Goal: Transaction & Acquisition: Book appointment/travel/reservation

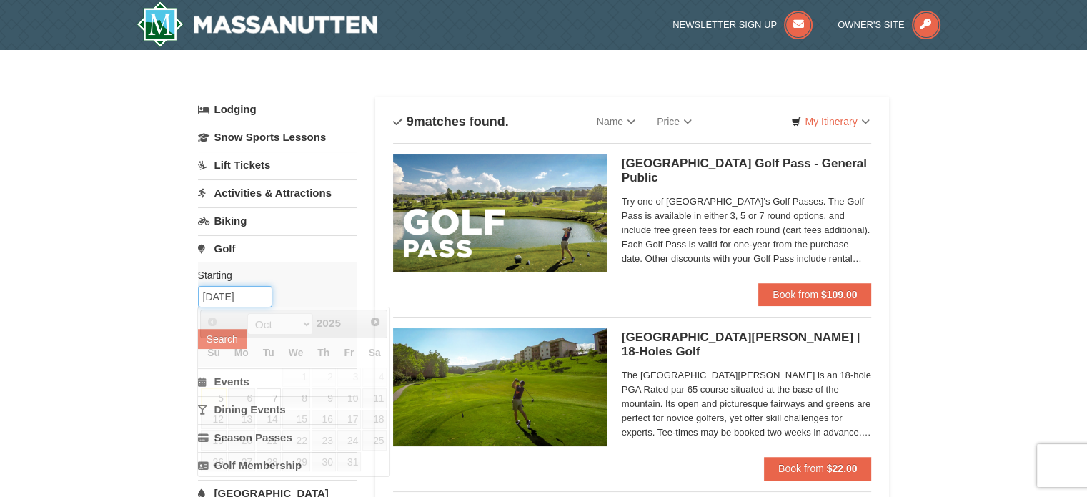
click at [242, 296] on input "10/07/2025" at bounding box center [235, 296] width 74 height 21
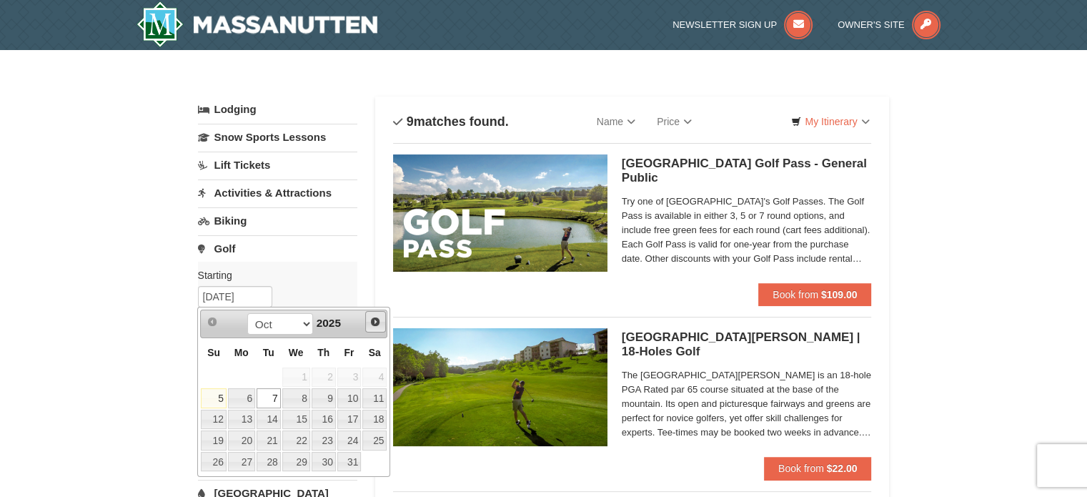
click at [372, 322] on span "Next" at bounding box center [375, 321] width 11 height 11
click at [214, 400] on link "2" at bounding box center [213, 398] width 25 height 20
type input "[DATE]"
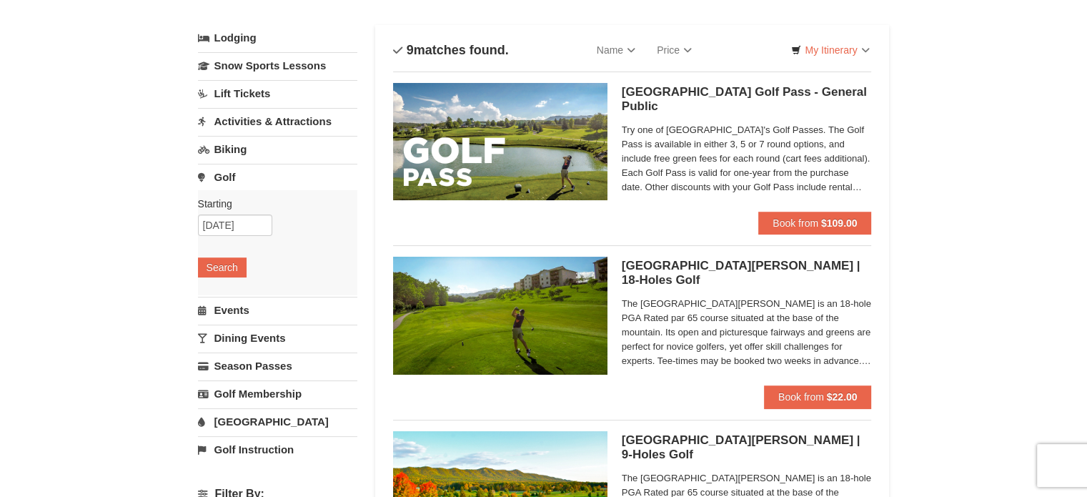
scroll to position [143, 0]
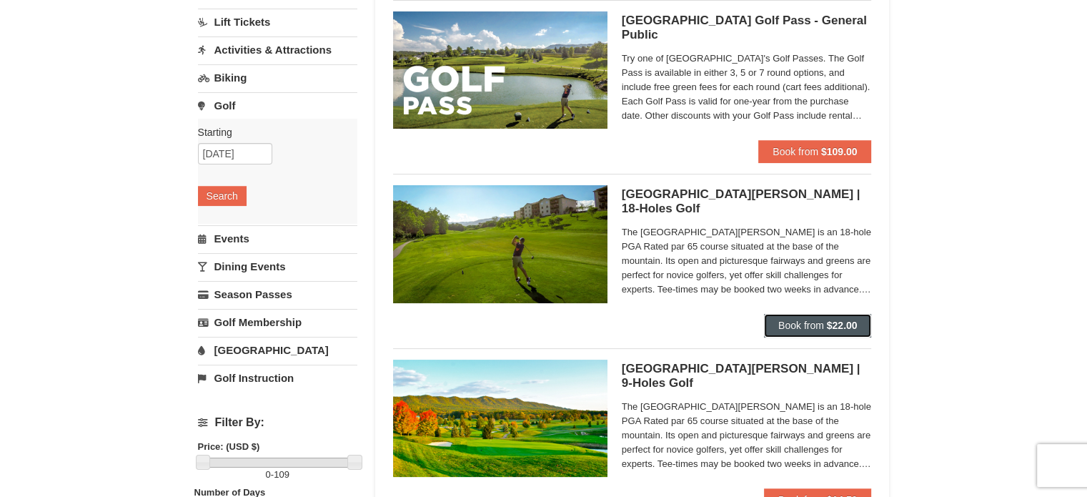
click at [845, 331] on button "Book from $22.00" at bounding box center [818, 325] width 108 height 23
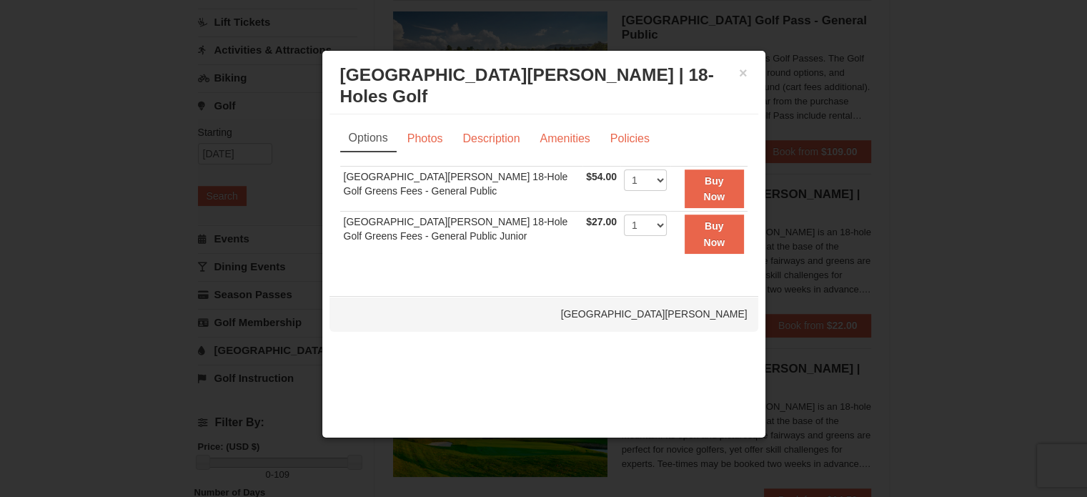
click at [746, 82] on h3 "Woodstone Meadows Golf Course | 18-Holes Golf Woodstone Meadows Golf Course" at bounding box center [543, 85] width 407 height 43
click at [743, 74] on button "×" at bounding box center [743, 73] width 9 height 14
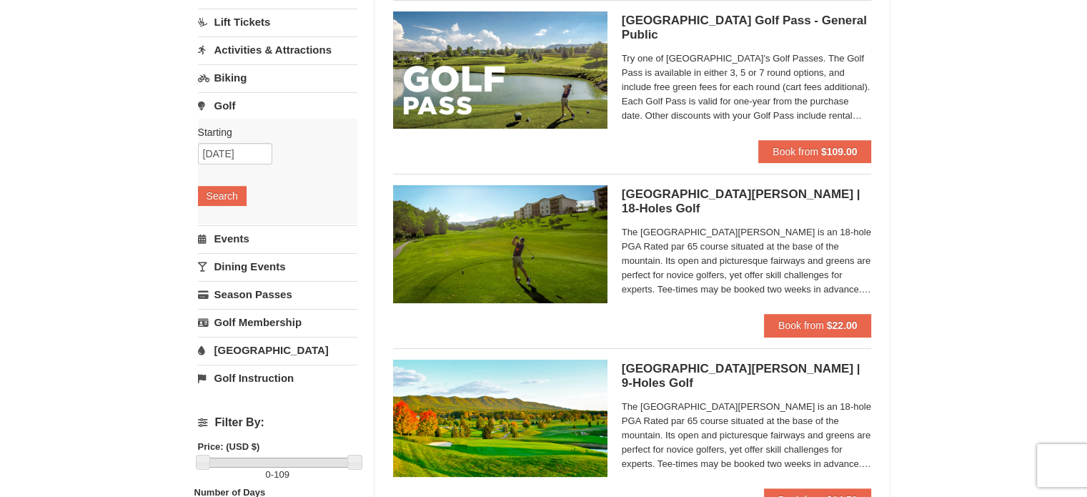
click at [818, 196] on h5 "Woodstone Meadows Golf Course | 18-Holes Golf Woodstone Meadows Golf Course" at bounding box center [747, 201] width 250 height 29
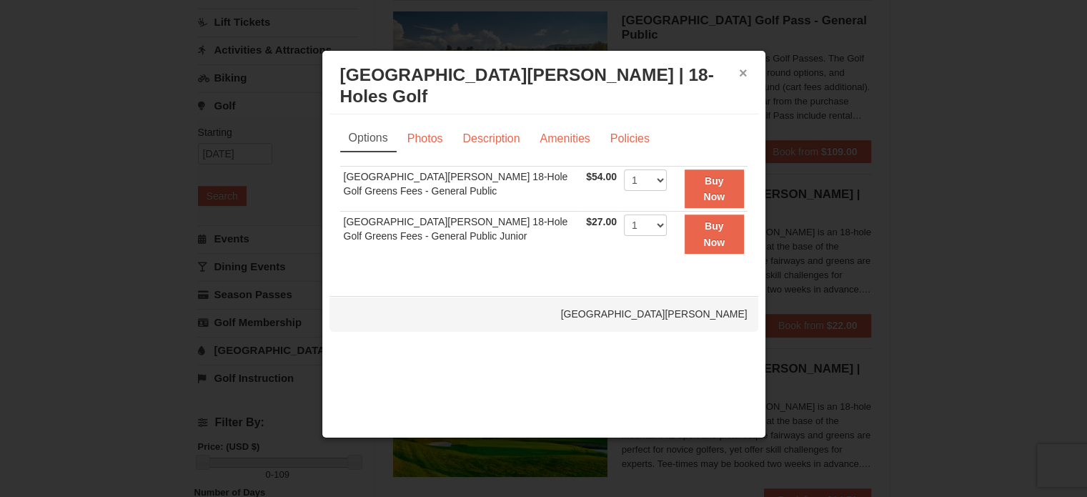
click at [738, 69] on div "× Woodstone Meadows Golf Course | 18-Holes Golf Woodstone Meadows Golf Course" at bounding box center [543, 86] width 429 height 56
click at [743, 74] on button "×" at bounding box center [743, 73] width 9 height 14
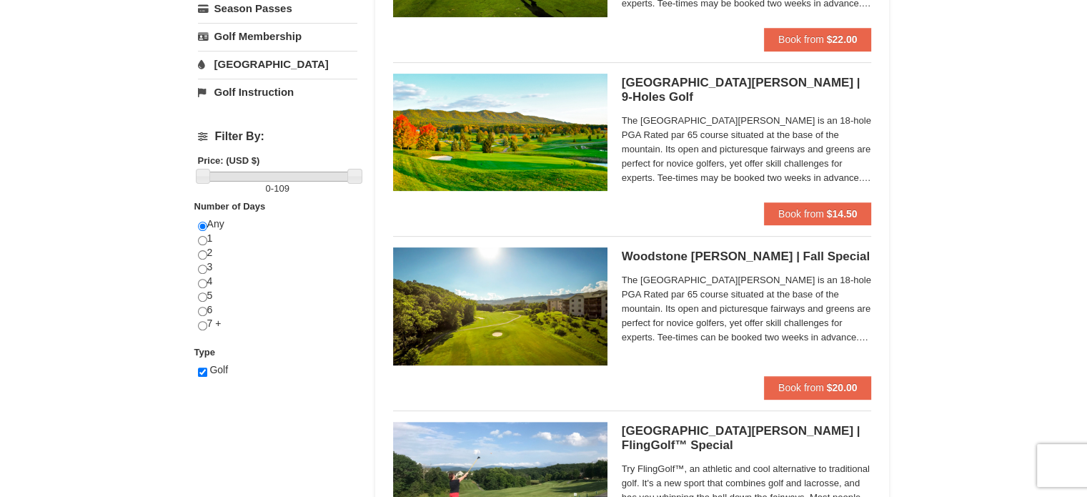
scroll to position [572, 0]
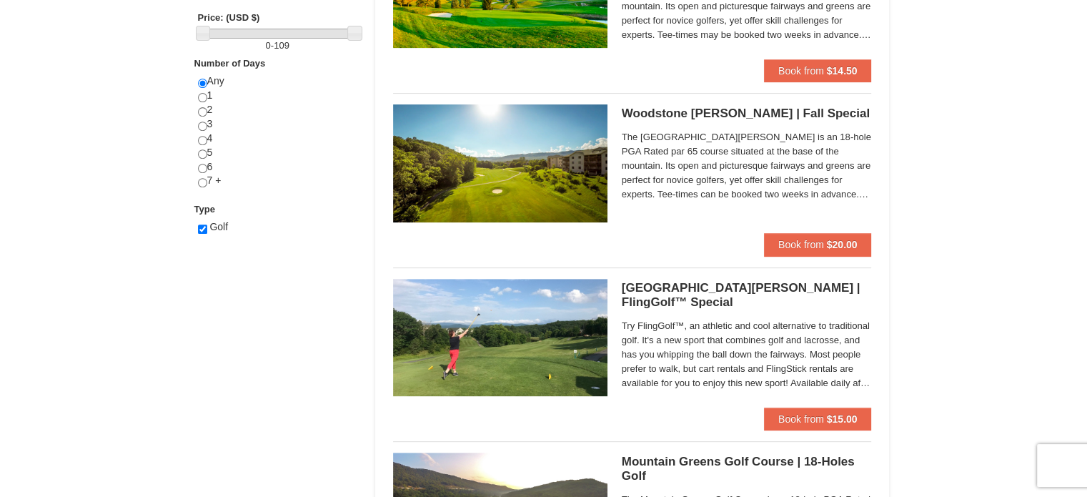
click at [204, 105] on div "Any 1 2 3 4 5 6 7 +" at bounding box center [277, 138] width 159 height 128
click at [203, 109] on input "radio" at bounding box center [202, 111] width 9 height 9
radio input "true"
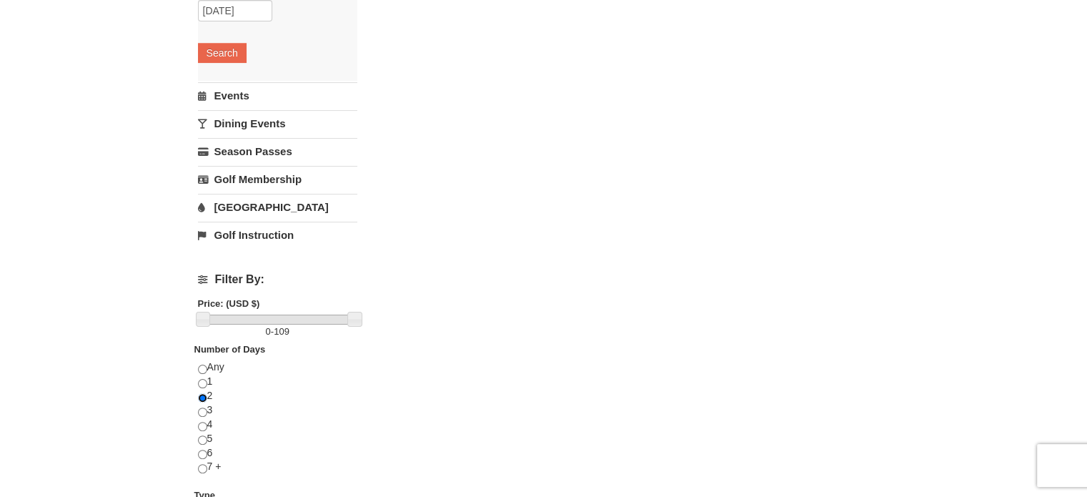
scroll to position [71, 0]
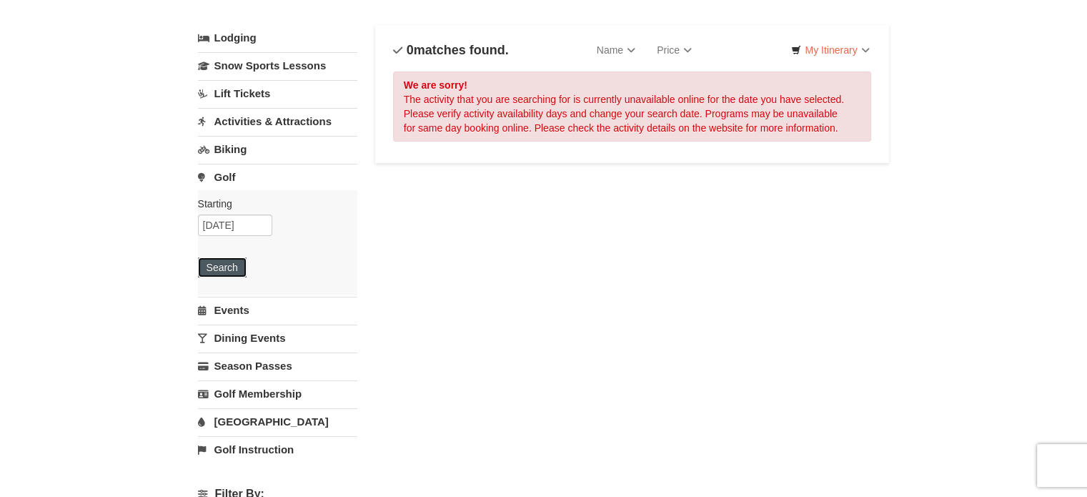
click at [222, 263] on button "Search" at bounding box center [222, 267] width 49 height 20
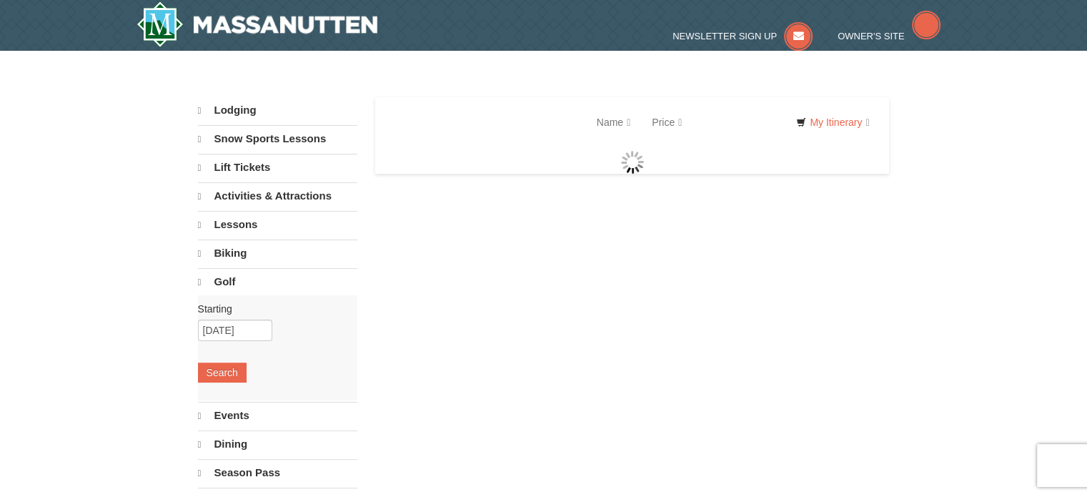
select select "10"
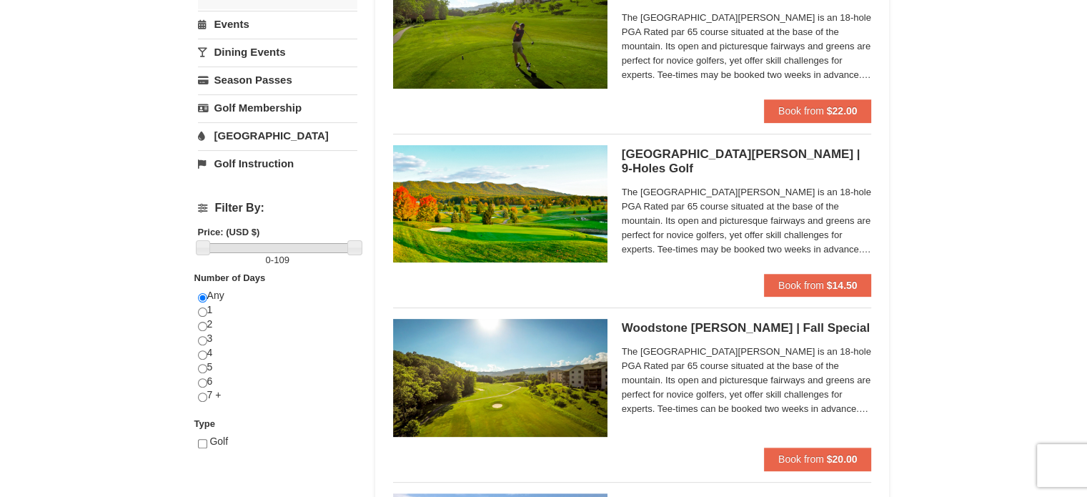
scroll to position [429, 0]
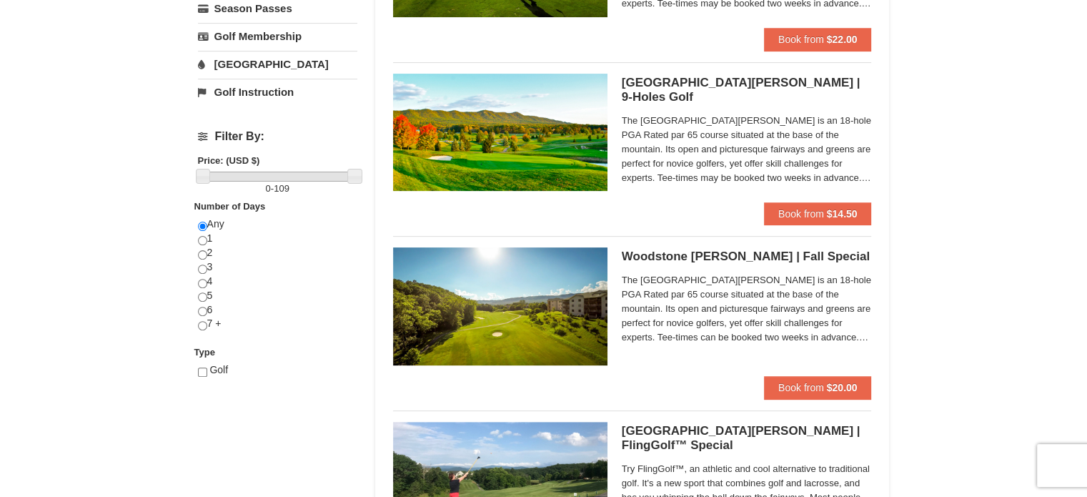
click at [194, 372] on div "× Categories List Filter My Itinerary Questions? 1-540-289-9441 Lodging Arrival…" at bounding box center [544, 470] width 720 height 1670
click at [204, 370] on input "checkbox" at bounding box center [202, 371] width 9 height 9
checkbox input "true"
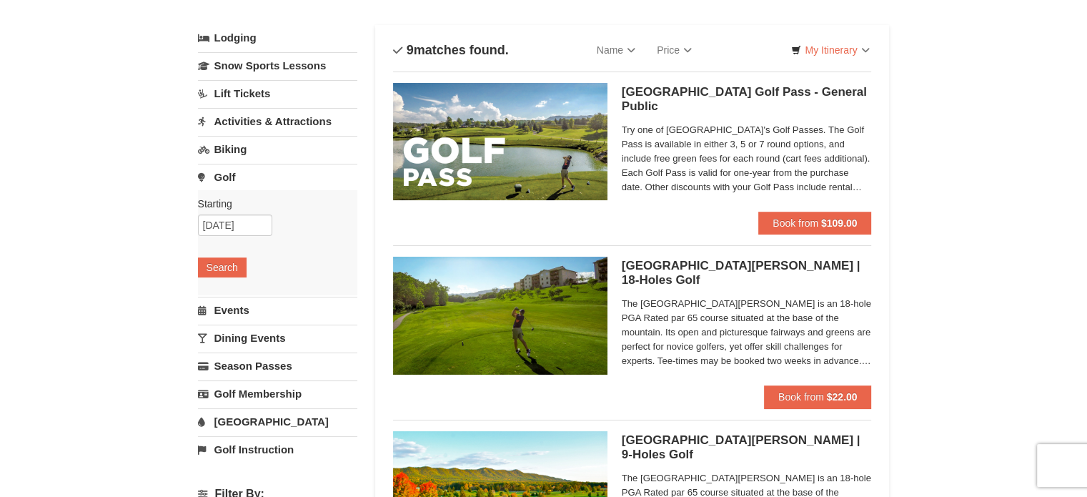
scroll to position [0, 0]
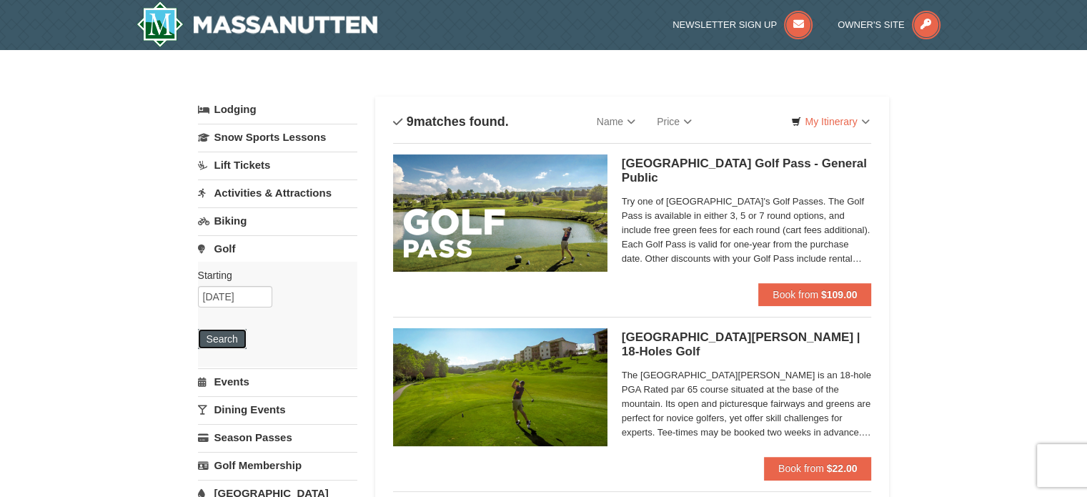
click at [214, 331] on button "Search" at bounding box center [222, 339] width 49 height 20
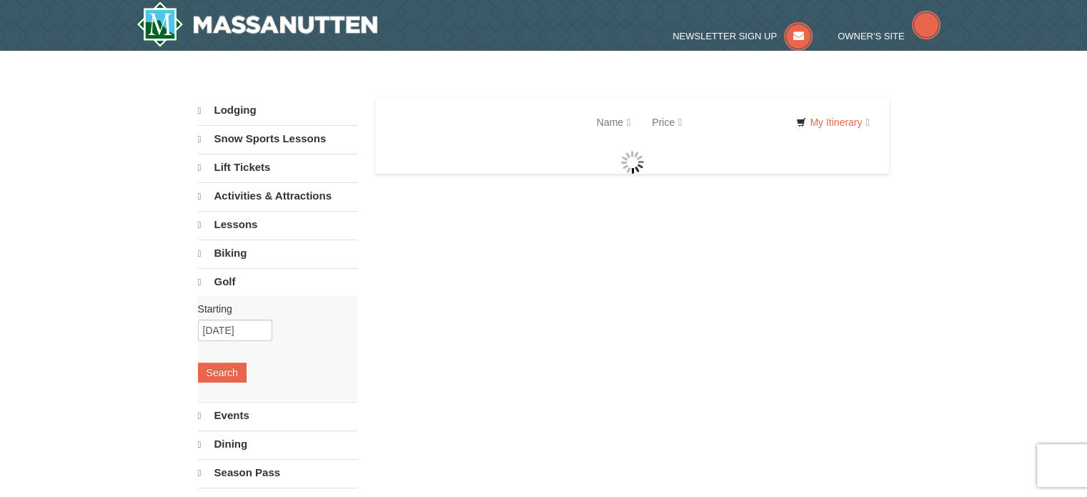
select select "10"
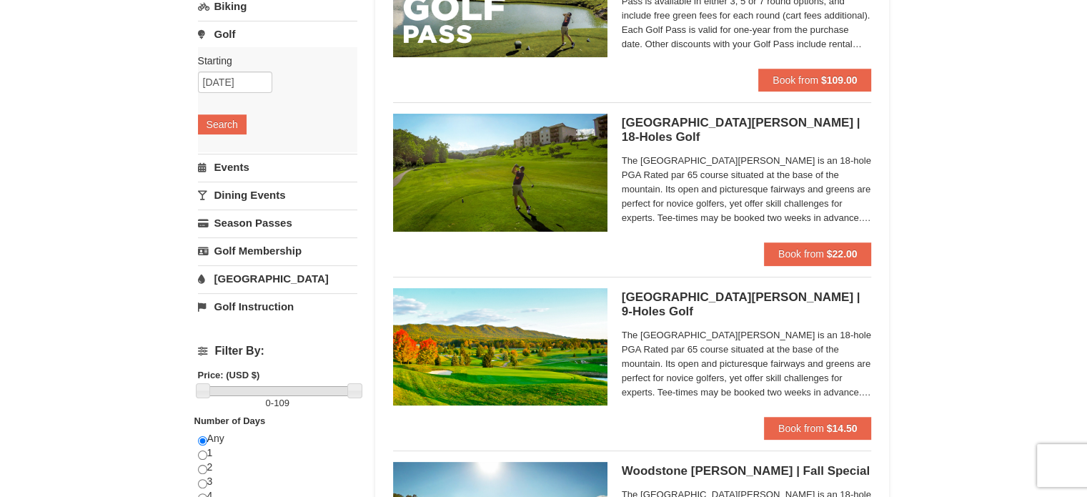
scroll to position [286, 0]
